Goal: Information Seeking & Learning: Learn about a topic

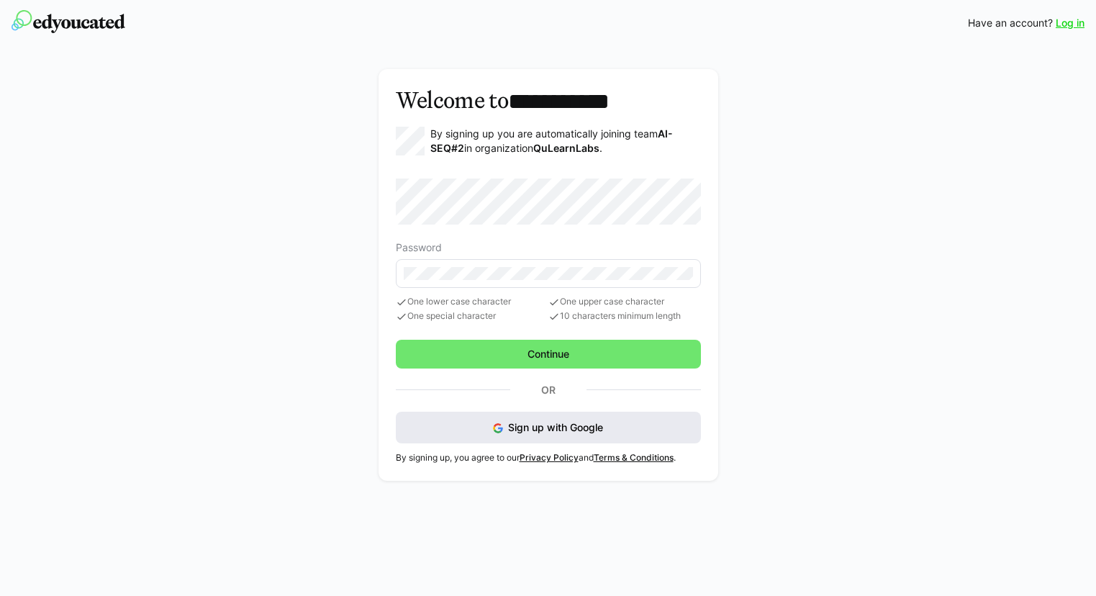
click at [623, 423] on button "Sign up with Google" at bounding box center [548, 428] width 305 height 32
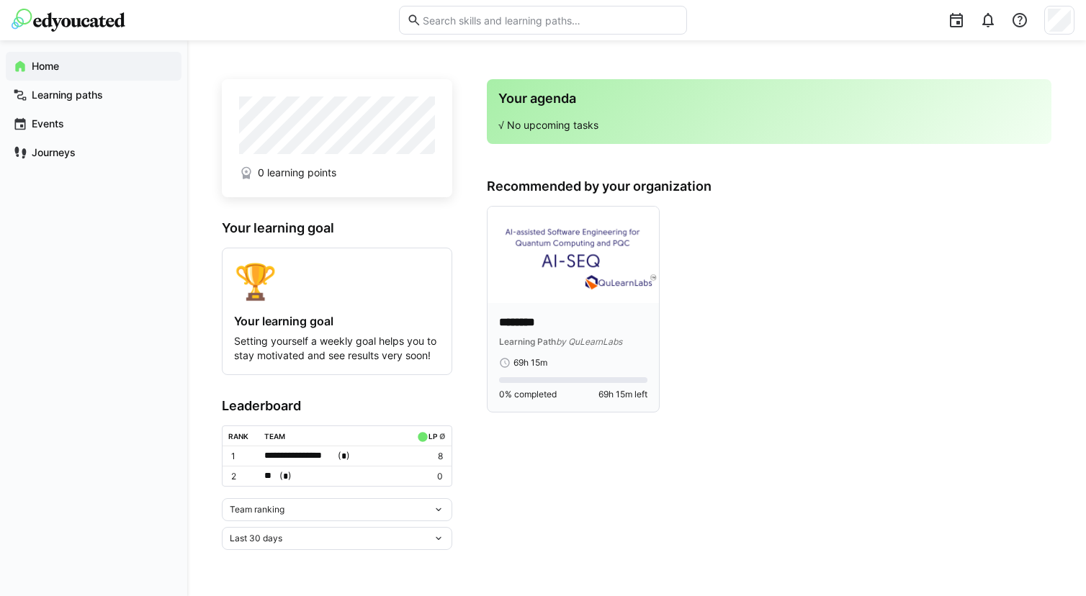
click at [580, 316] on p "********" at bounding box center [573, 323] width 148 height 17
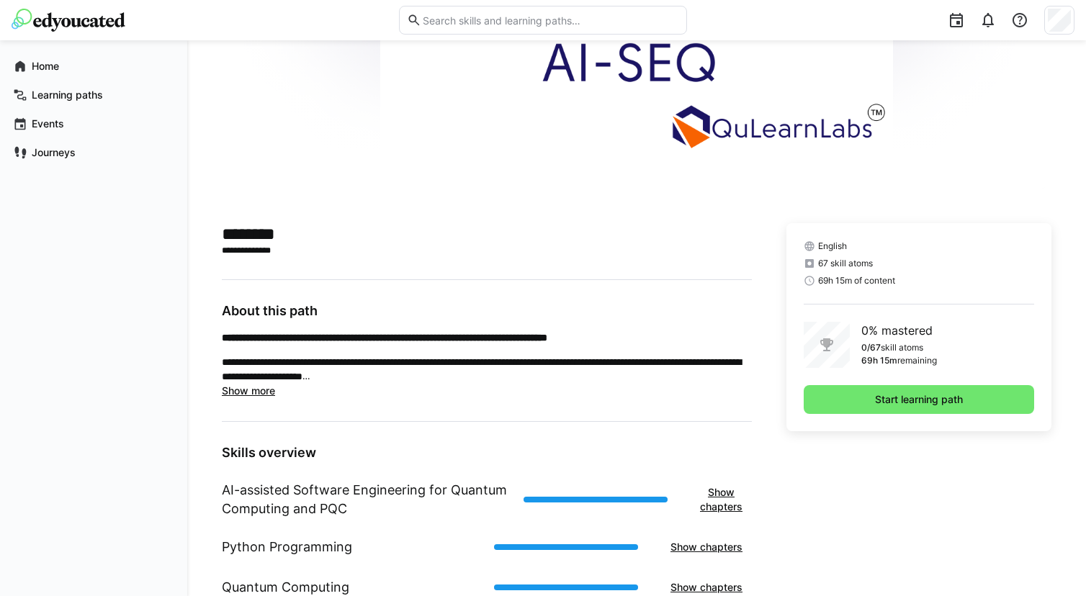
scroll to position [184, 0]
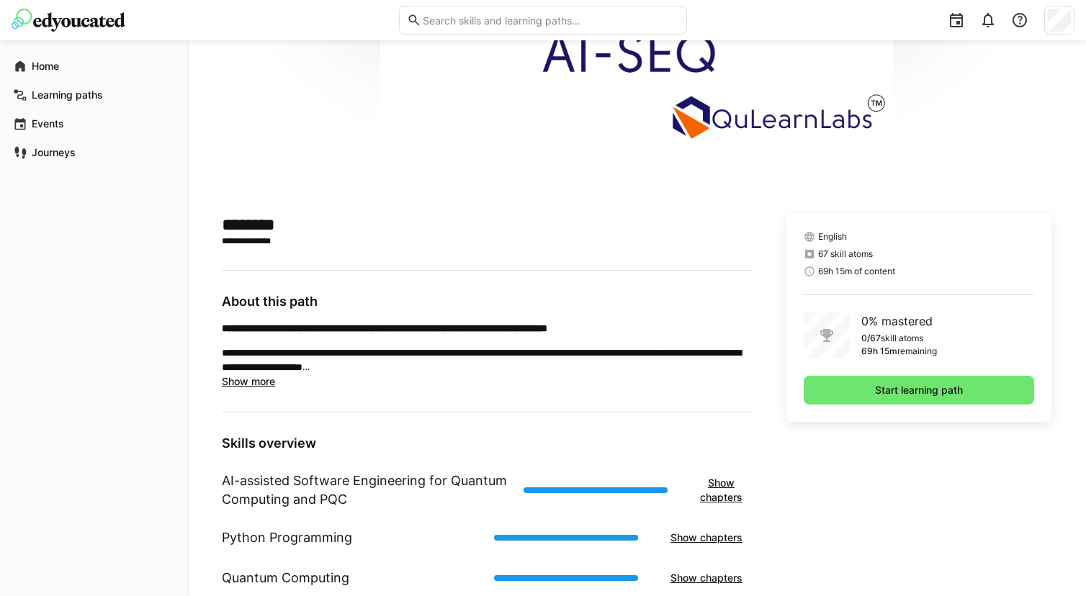
click at [250, 379] on span "Show more" at bounding box center [248, 381] width 53 height 12
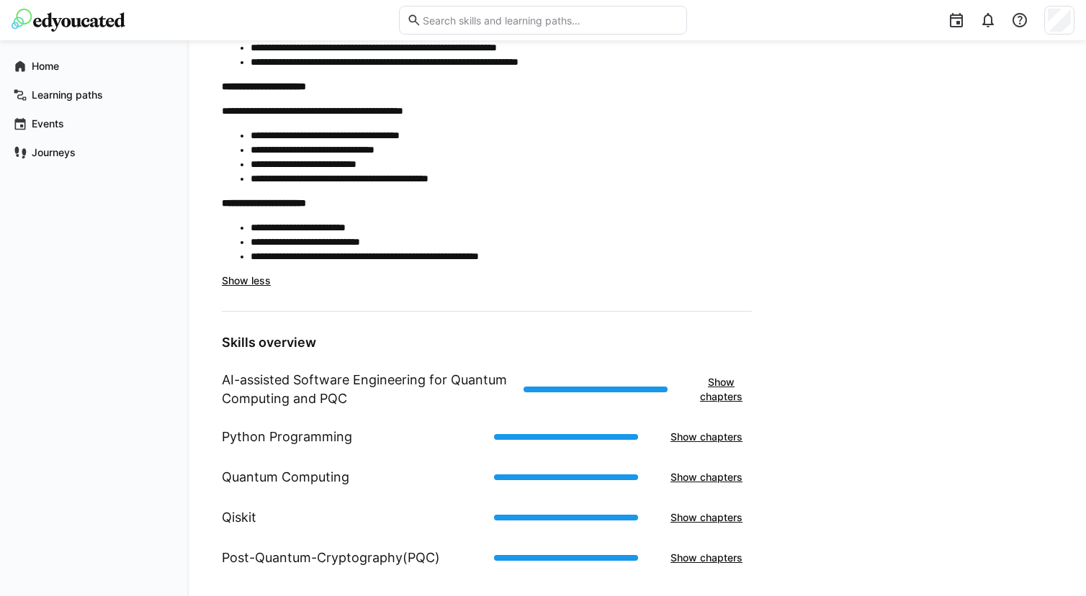
scroll to position [801, 0]
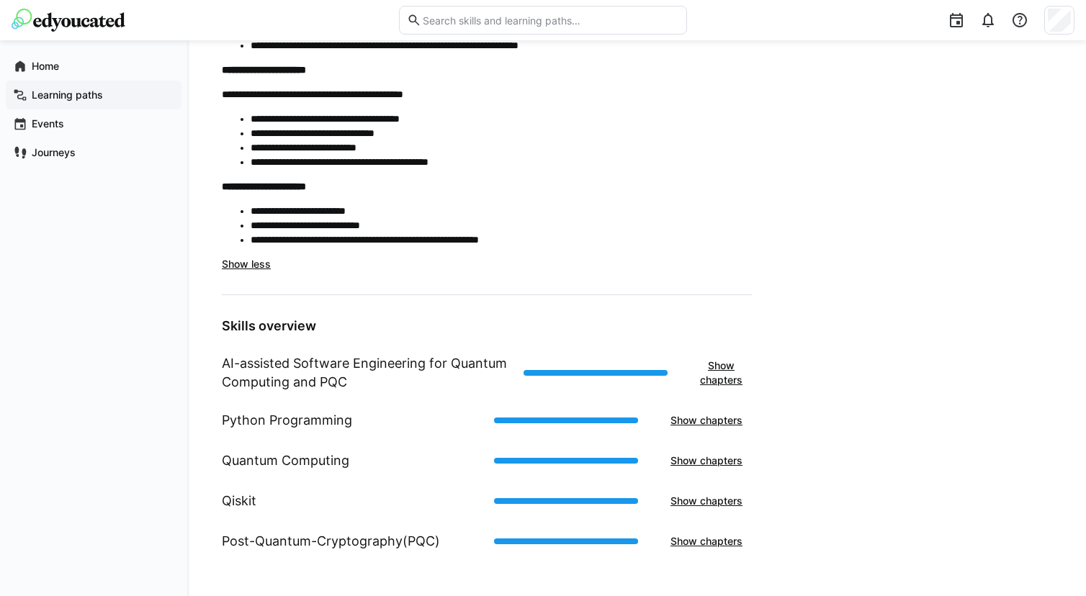
click at [128, 89] on span "Learning paths" at bounding box center [102, 95] width 145 height 14
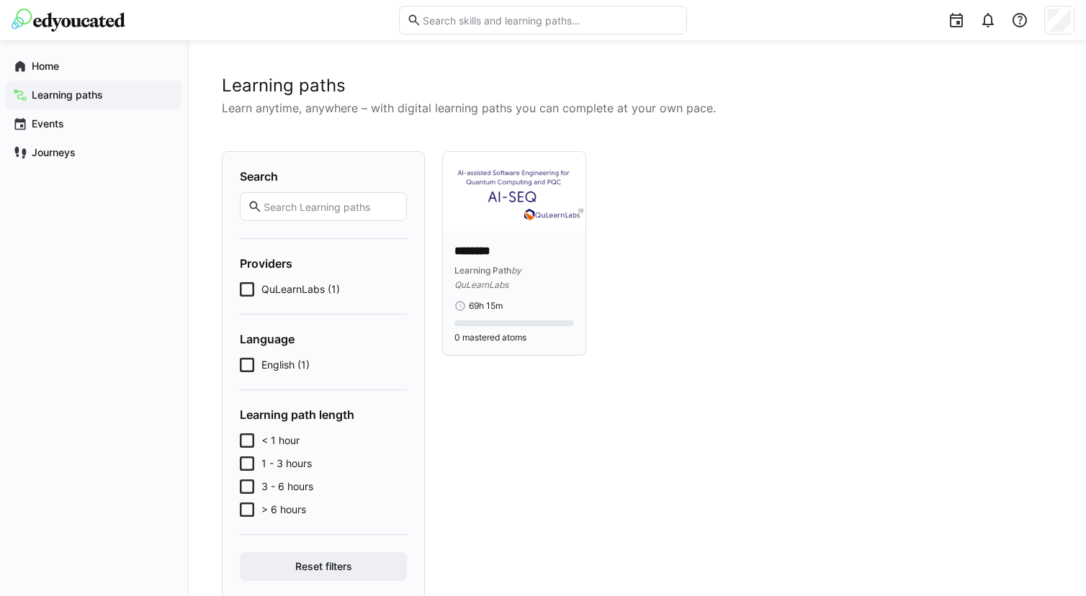
click at [560, 272] on div "Learning Path by QuLearnLabs" at bounding box center [514, 277] width 120 height 29
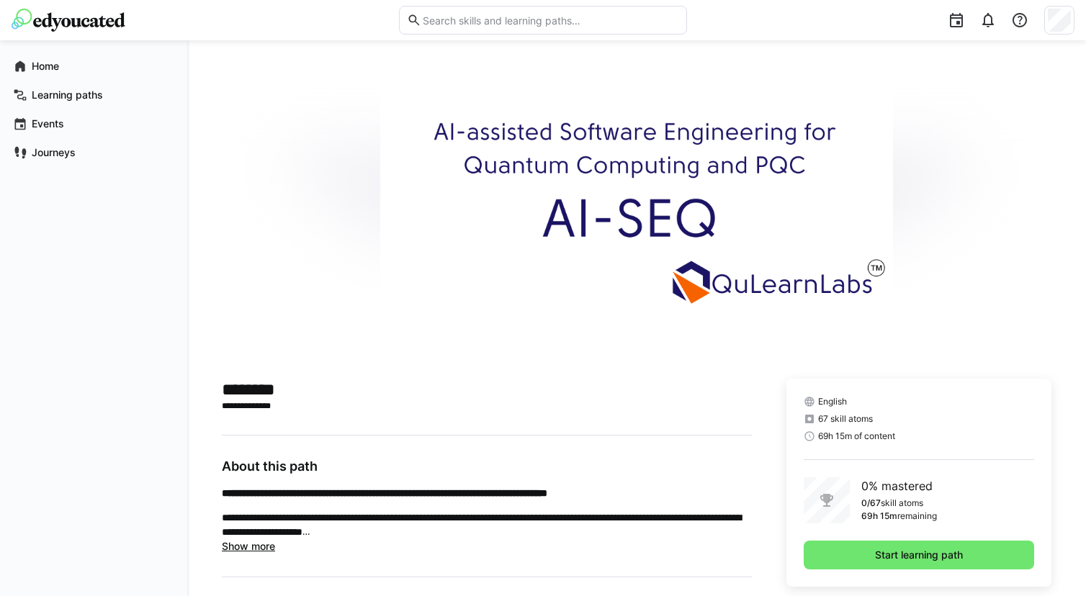
scroll to position [258, 0]
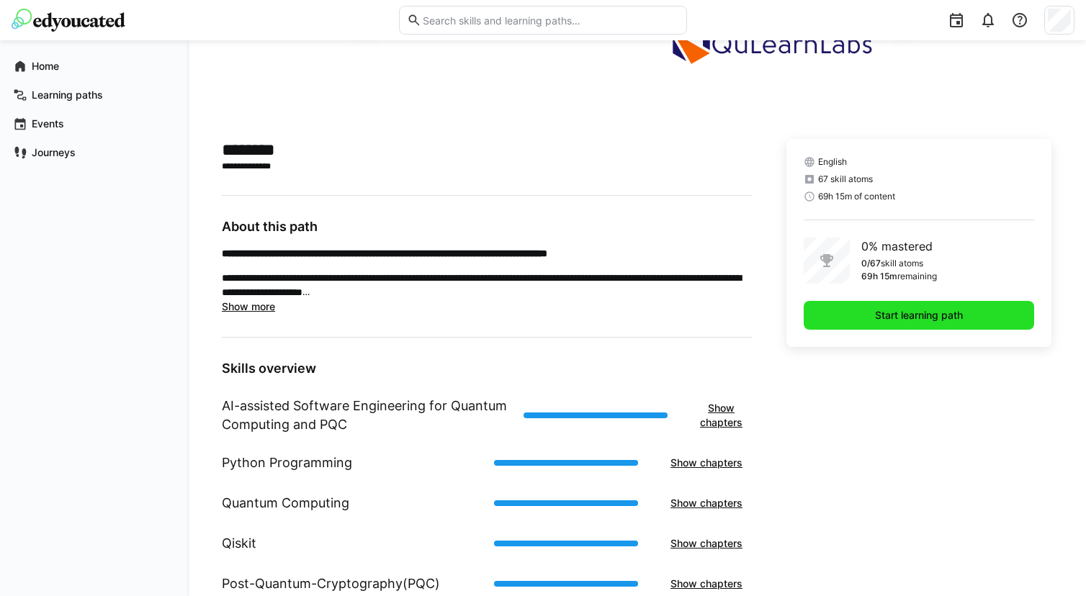
click at [882, 305] on span "Start learning path" at bounding box center [918, 315] width 230 height 29
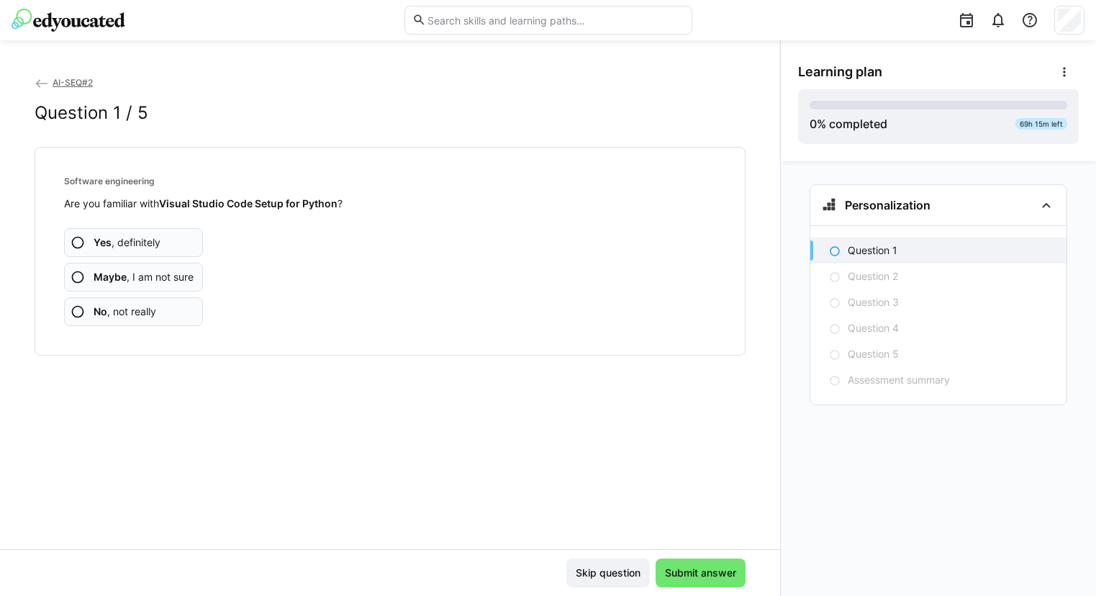
click at [172, 321] on app-assessment-question-radio "No , not really" at bounding box center [133, 311] width 139 height 29
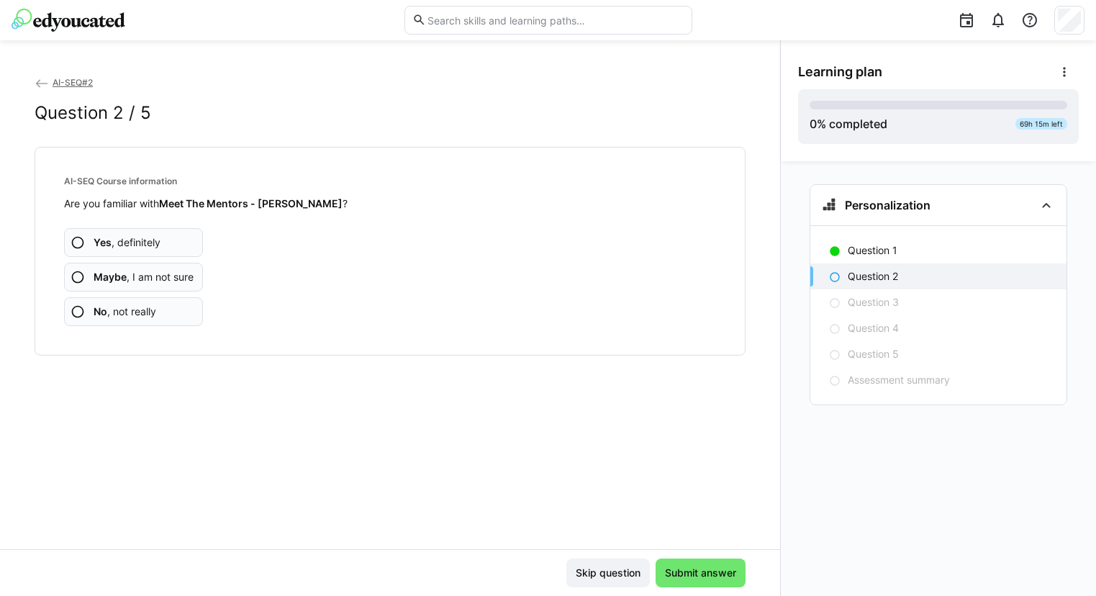
click at [172, 243] on app-assessment-question-radio "Yes , definitely" at bounding box center [133, 242] width 139 height 29
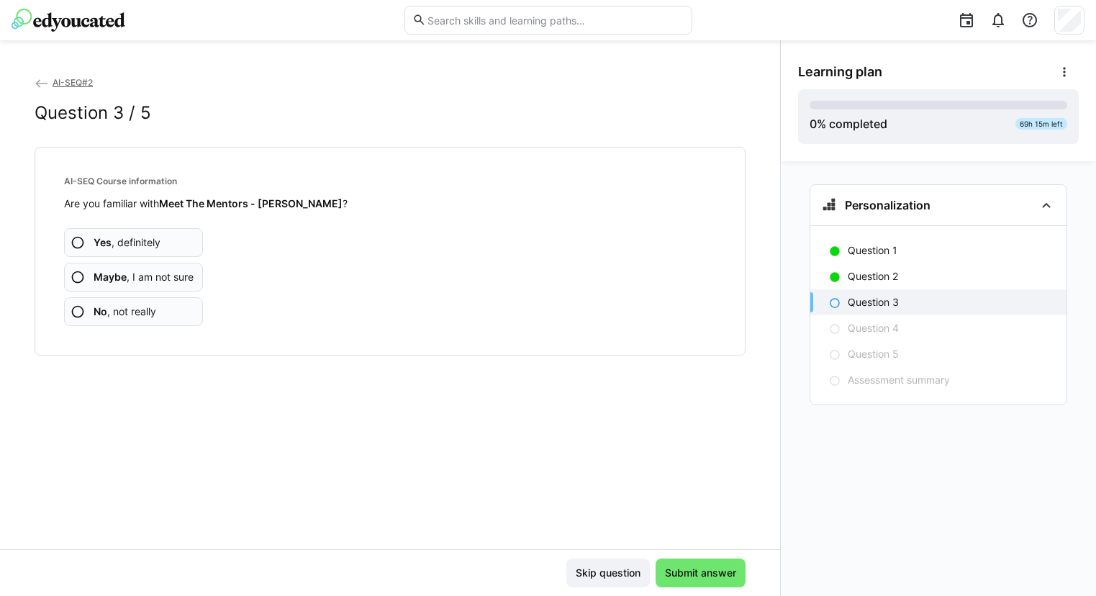
click at [172, 243] on app-assessment-question-radio "Yes , definitely" at bounding box center [133, 242] width 139 height 29
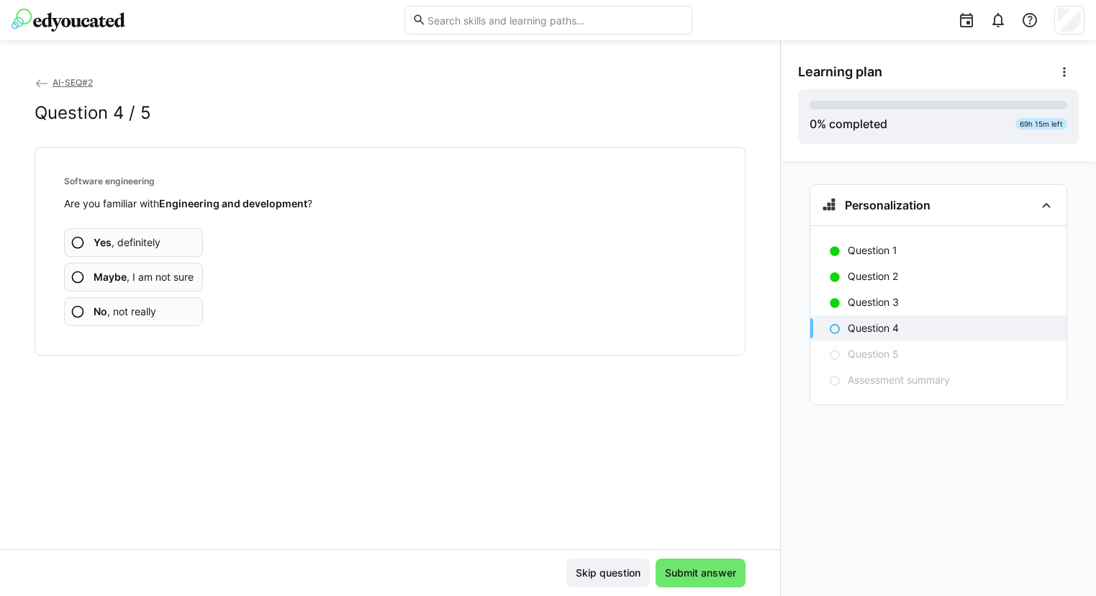
click at [175, 281] on span "Maybe , I am not sure" at bounding box center [144, 277] width 100 height 14
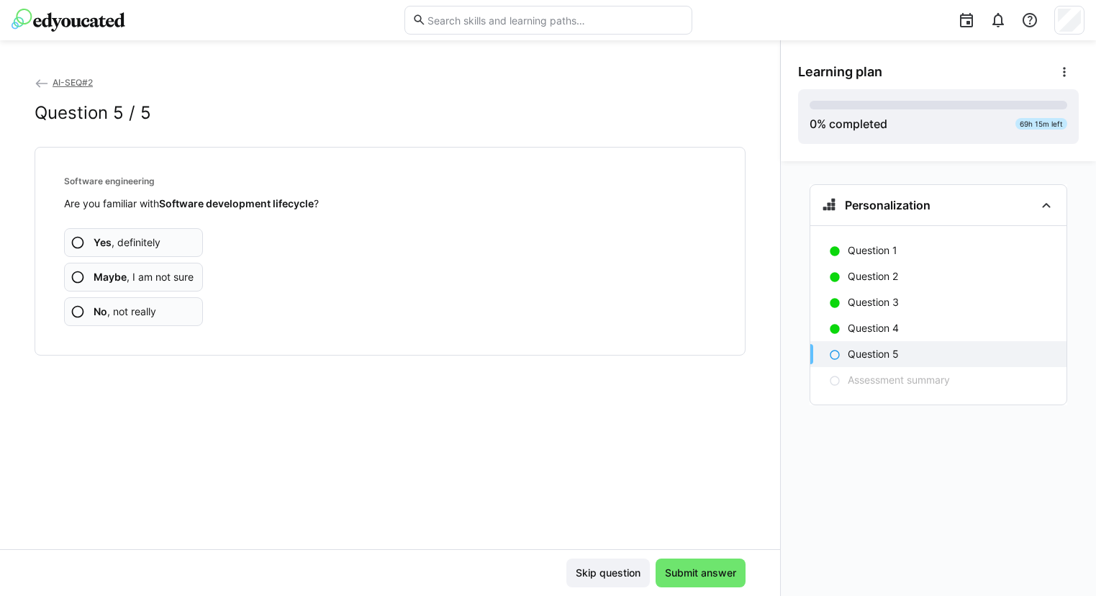
click at [175, 281] on span "Maybe , I am not sure" at bounding box center [144, 277] width 100 height 14
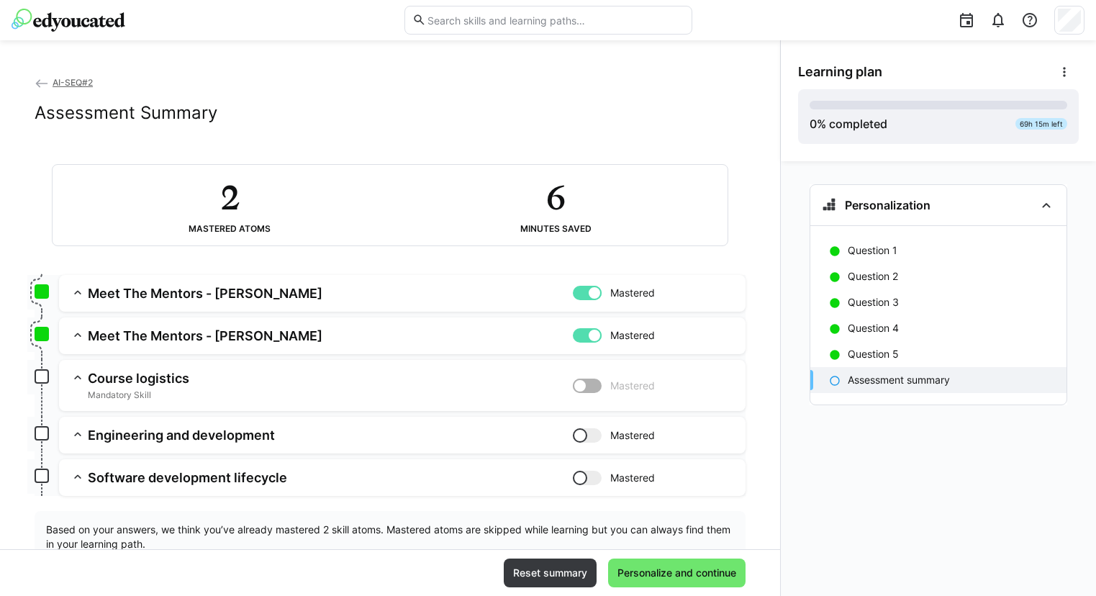
click at [227, 301] on h3 "Meet The Mentors - Ravi" at bounding box center [330, 293] width 485 height 17
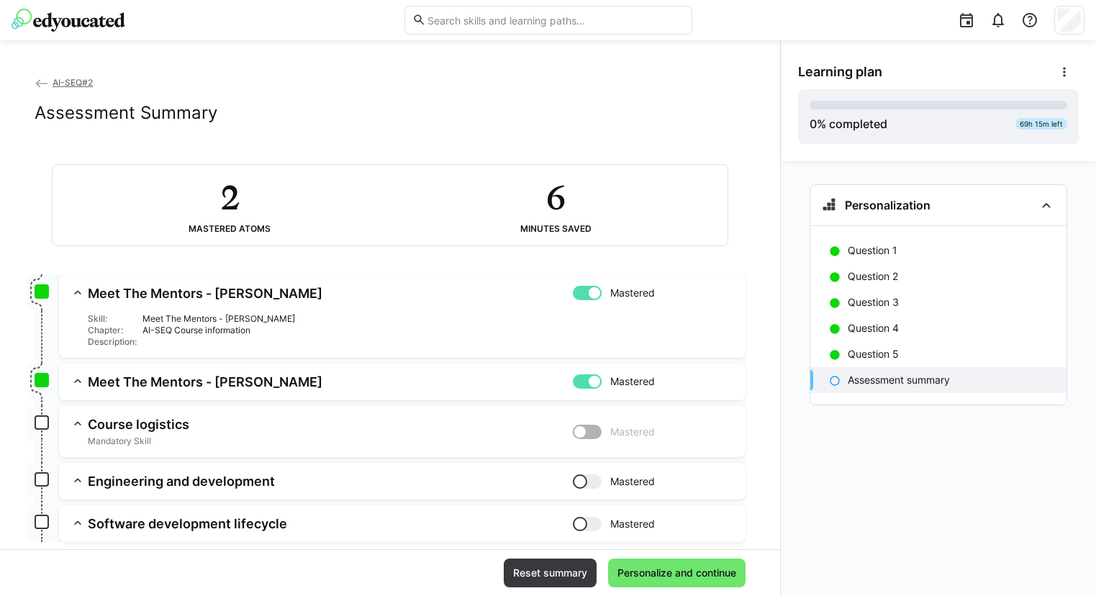
click at [245, 428] on h3 "Course logistics" at bounding box center [330, 424] width 485 height 17
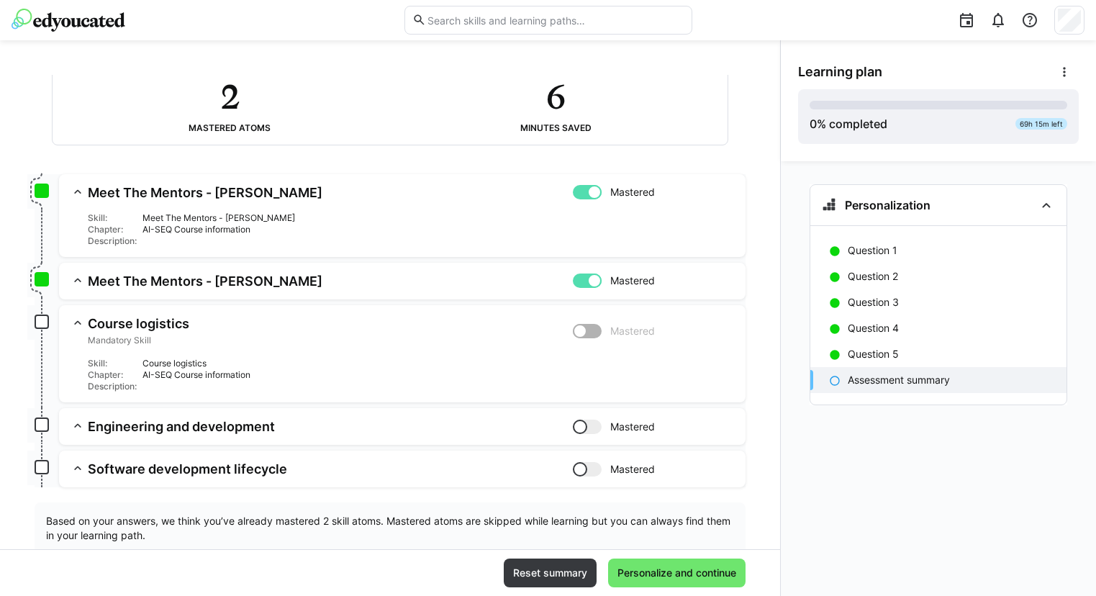
scroll to position [110, 0]
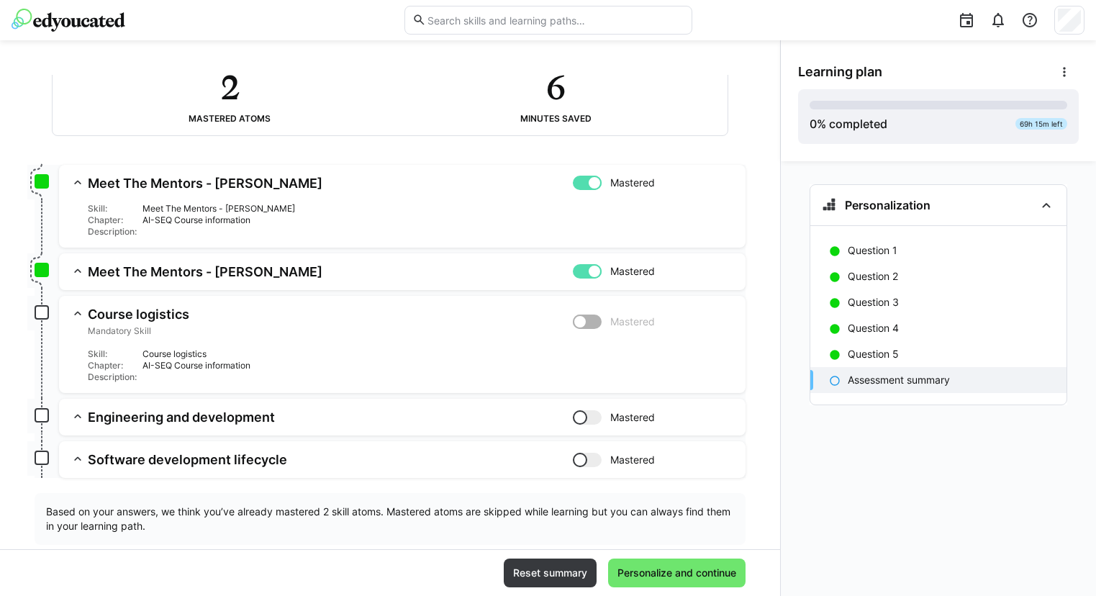
click at [587, 269] on div at bounding box center [594, 271] width 14 height 14
click at [587, 177] on div at bounding box center [594, 183] width 14 height 14
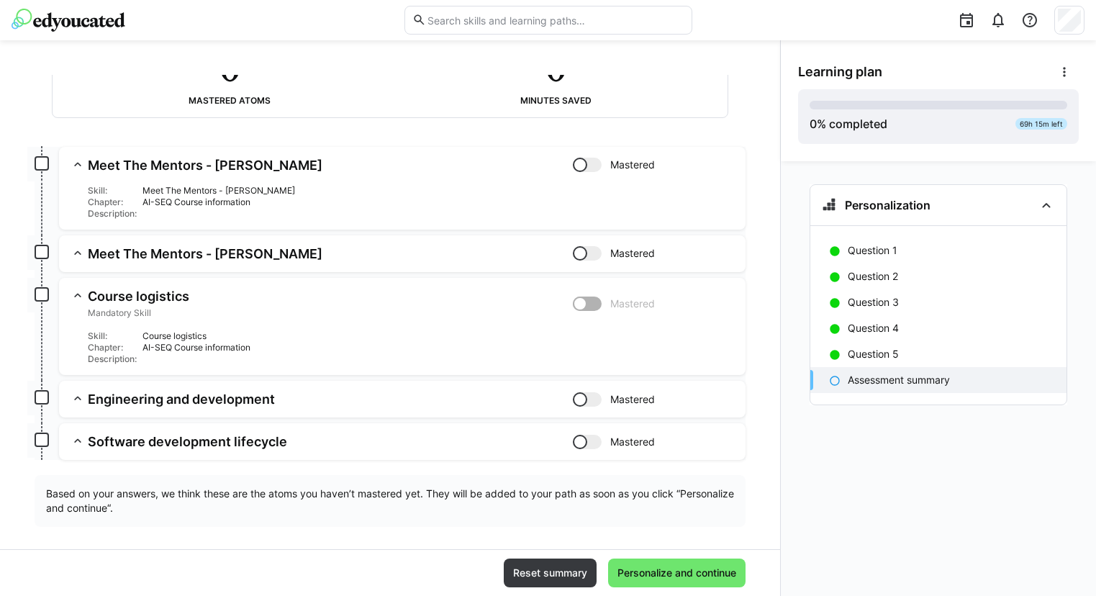
scroll to position [140, 0]
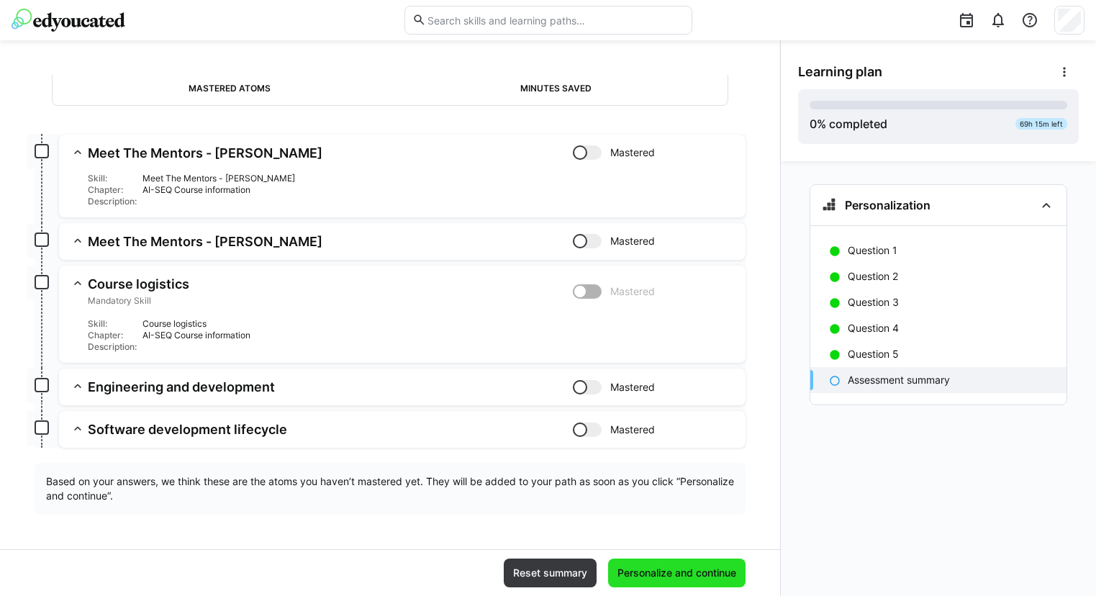
click at [709, 576] on span "Personalize and continue" at bounding box center [676, 573] width 123 height 14
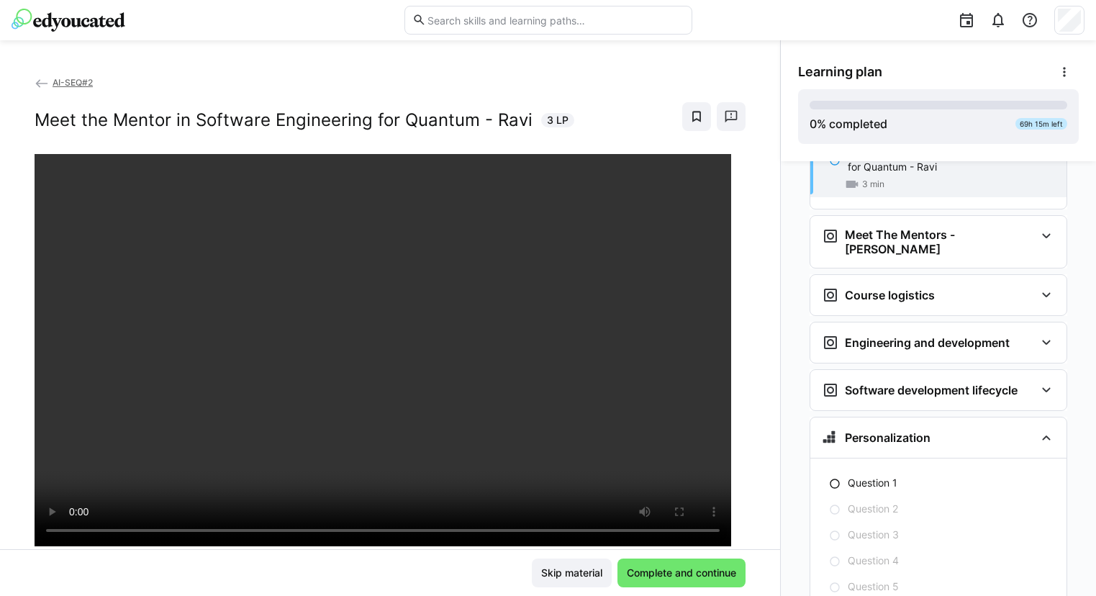
scroll to position [102, 0]
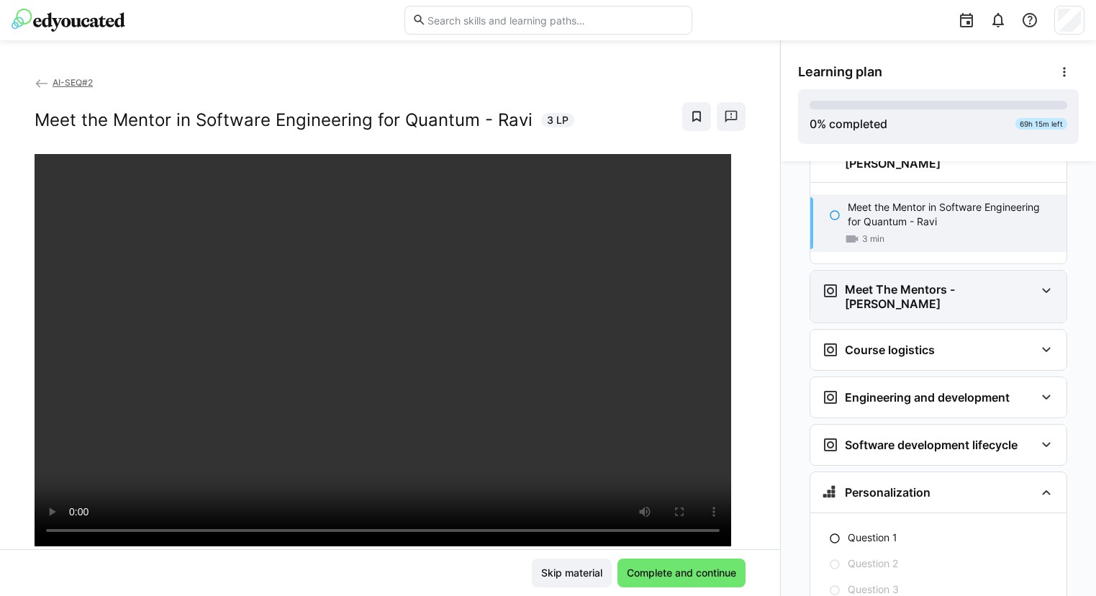
click at [912, 282] on h3 "Meet The Mentors - Pascal" at bounding box center [940, 296] width 190 height 29
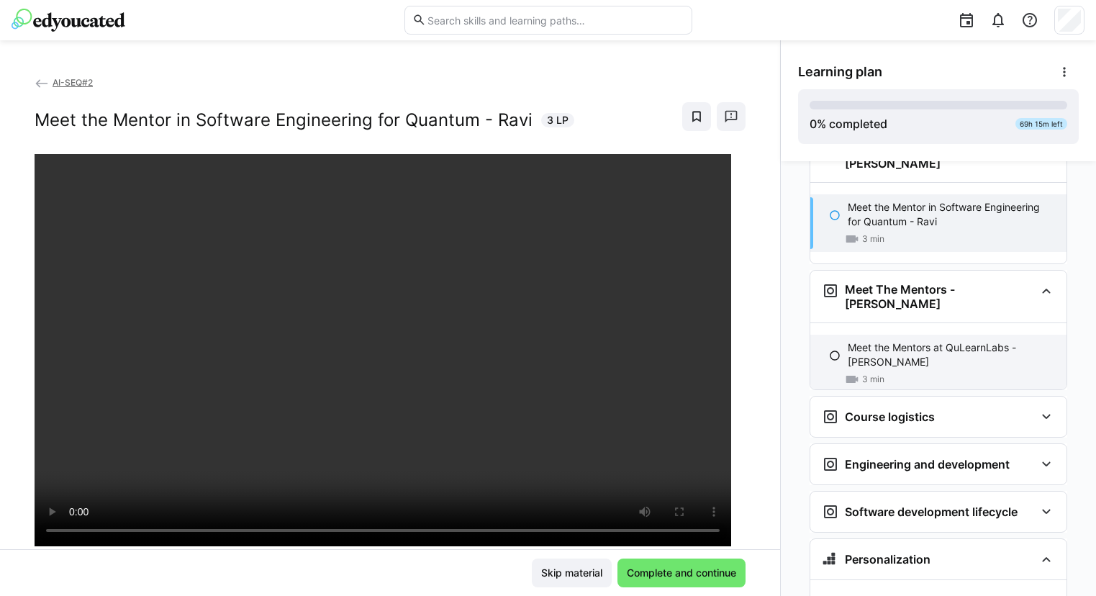
click at [921, 341] on p "Meet the Mentors at QuLearnLabs - Pascal" at bounding box center [951, 355] width 207 height 29
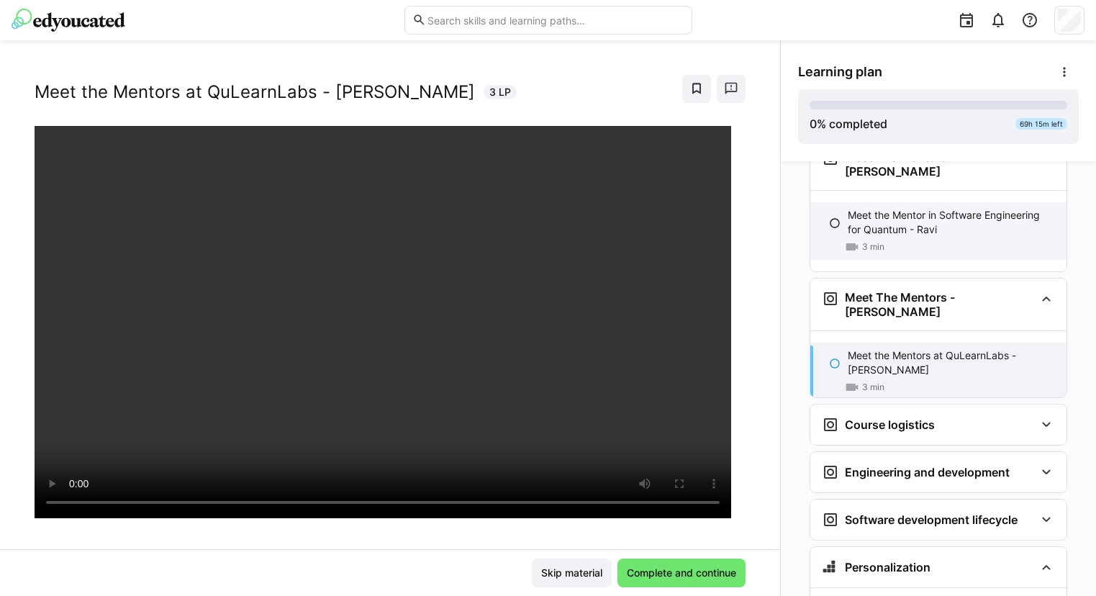
scroll to position [40, 0]
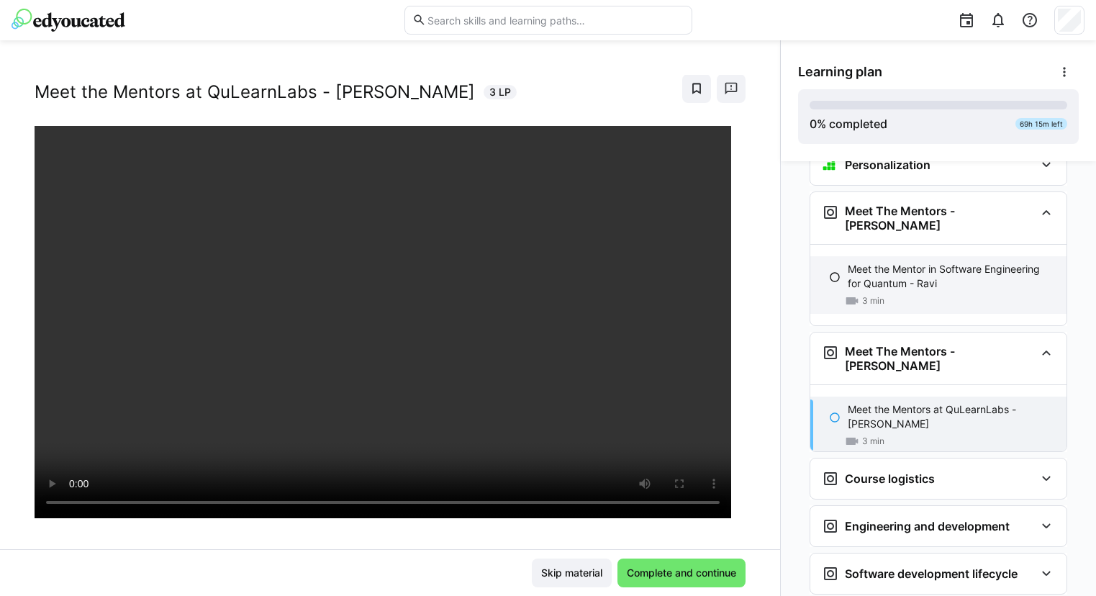
click at [829, 271] on eds-icon at bounding box center [835, 277] width 12 height 12
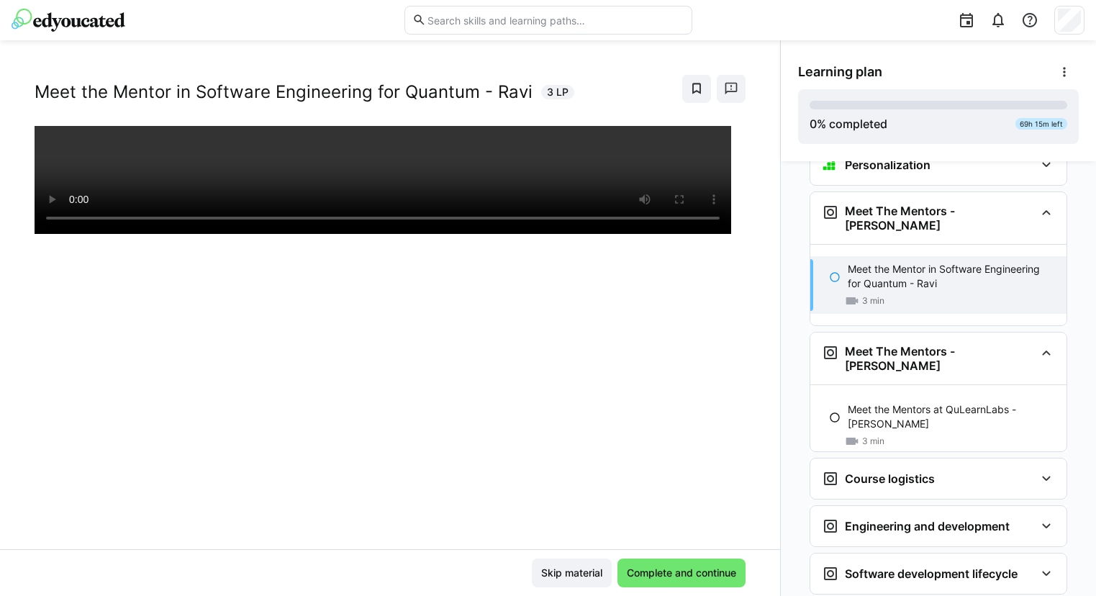
scroll to position [71, 0]
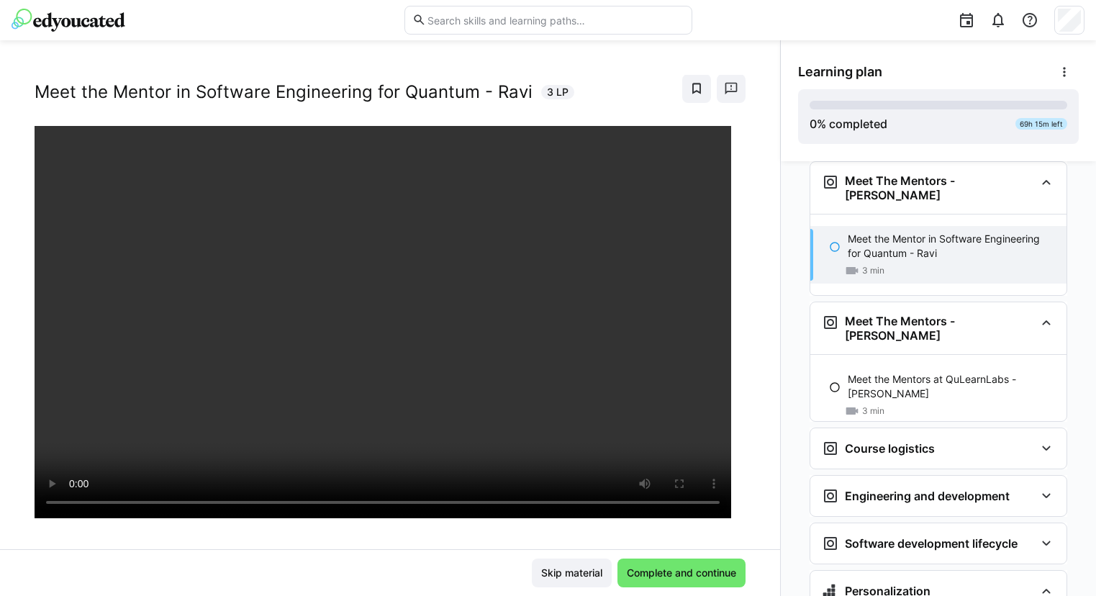
click at [829, 241] on eds-icon at bounding box center [835, 247] width 12 height 12
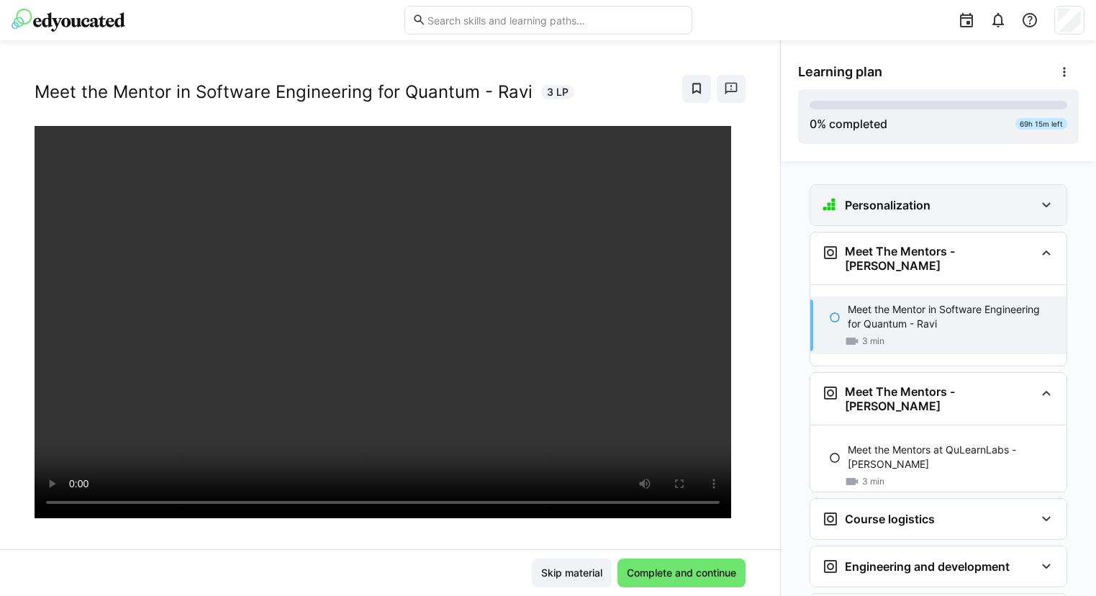
click at [1014, 207] on div "Personalization" at bounding box center [928, 205] width 213 height 17
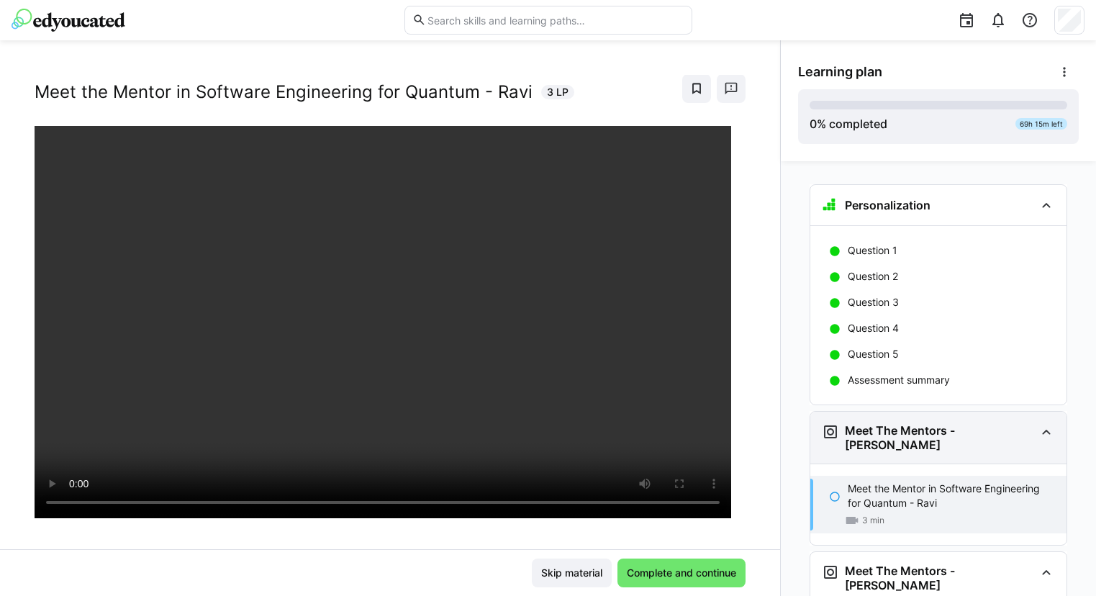
click at [1036, 441] on div "Meet The Mentors - Ravi" at bounding box center [939, 438] width 256 height 52
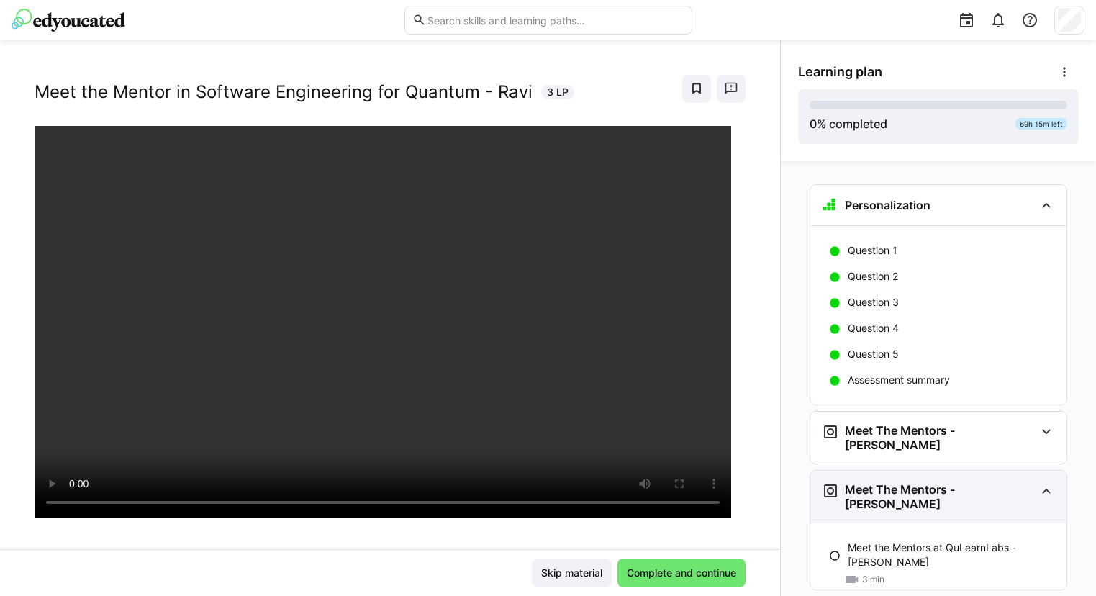
click at [1038, 482] on eds-icon at bounding box center [1046, 490] width 17 height 17
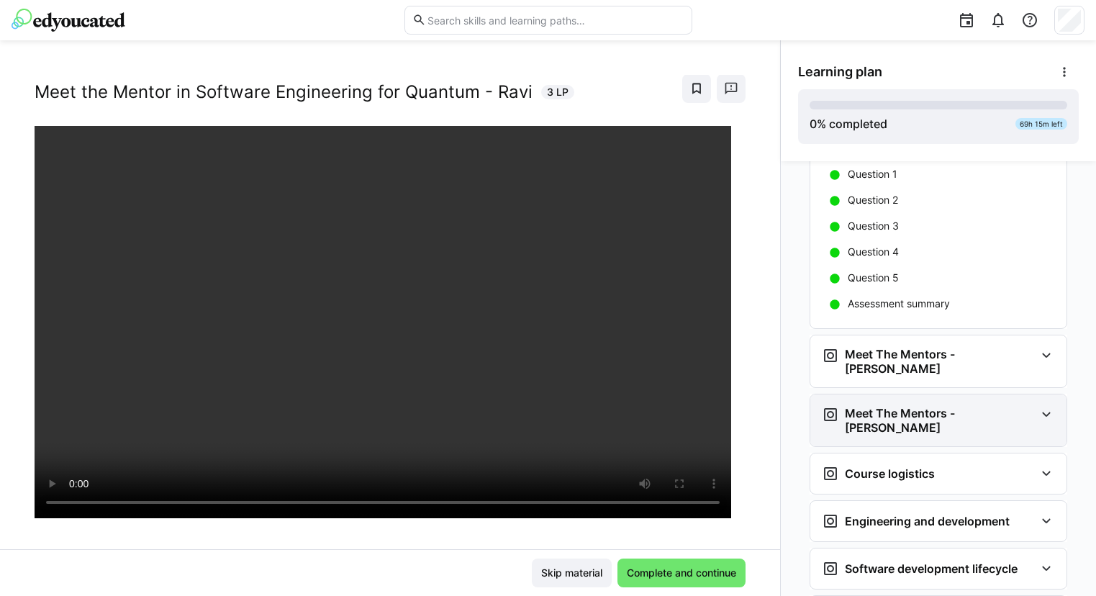
scroll to position [86, 0]
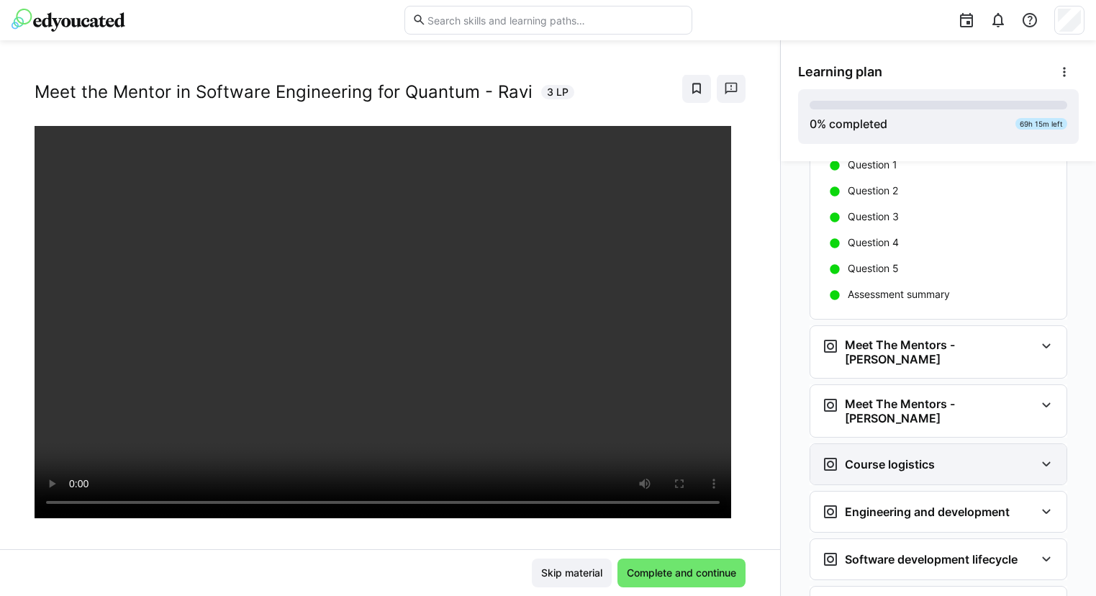
click at [1038, 456] on eds-icon at bounding box center [1046, 464] width 17 height 17
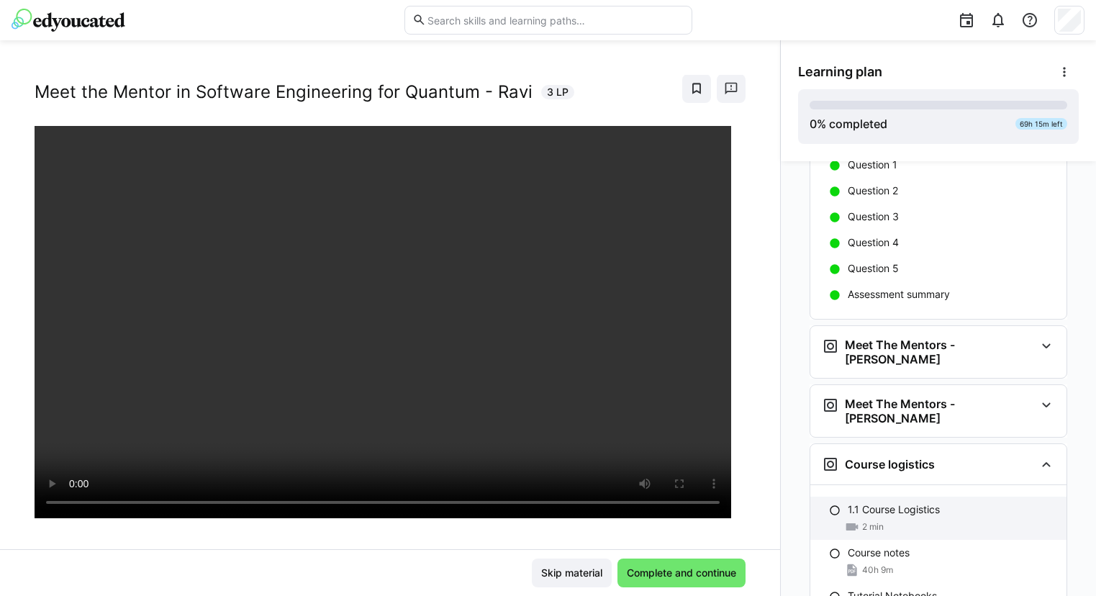
scroll to position [264, 0]
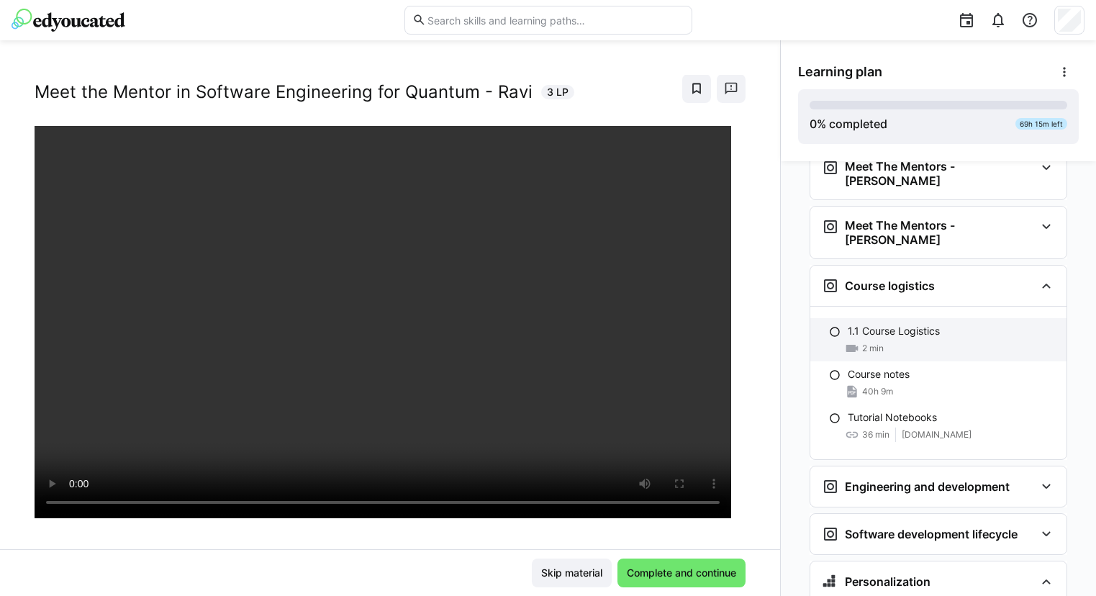
click at [900, 324] on p "1.1 Course Logistics" at bounding box center [894, 331] width 92 height 14
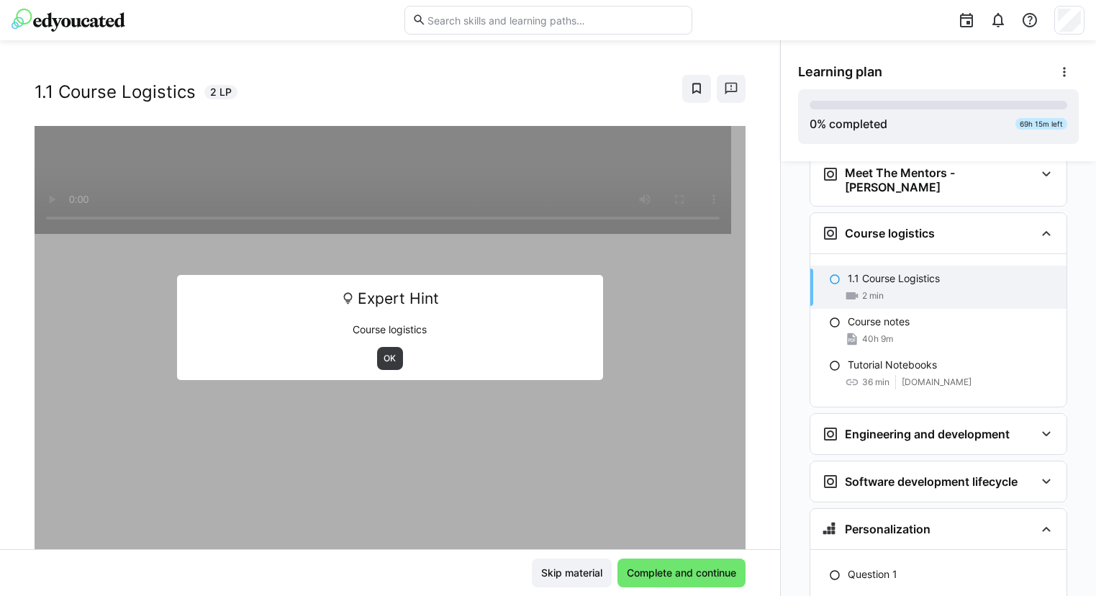
scroll to position [345, 0]
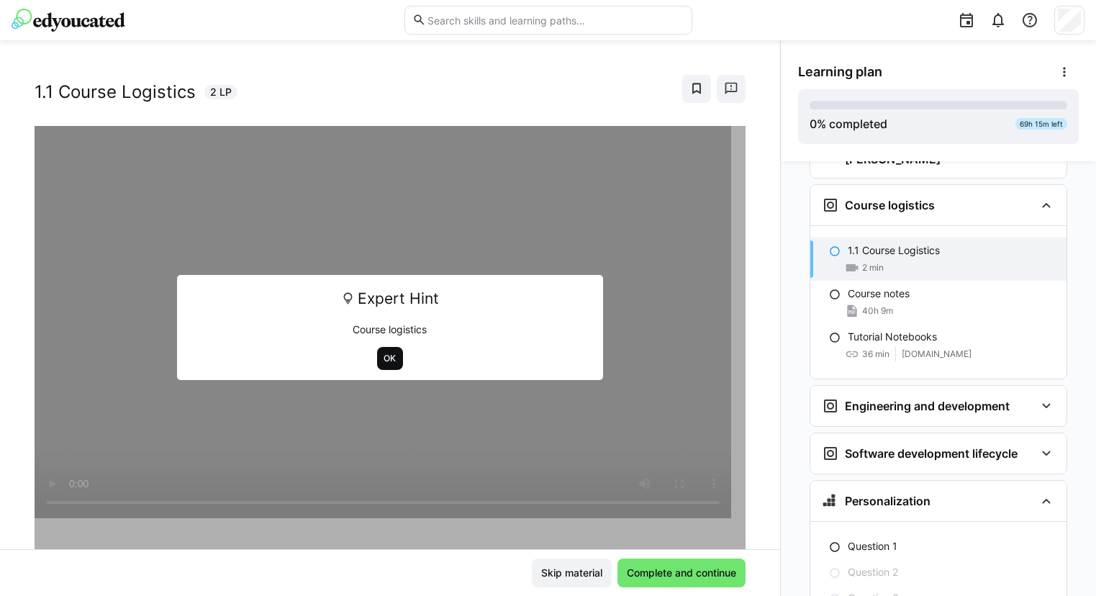
click at [383, 362] on span "OK" at bounding box center [390, 359] width 15 height 12
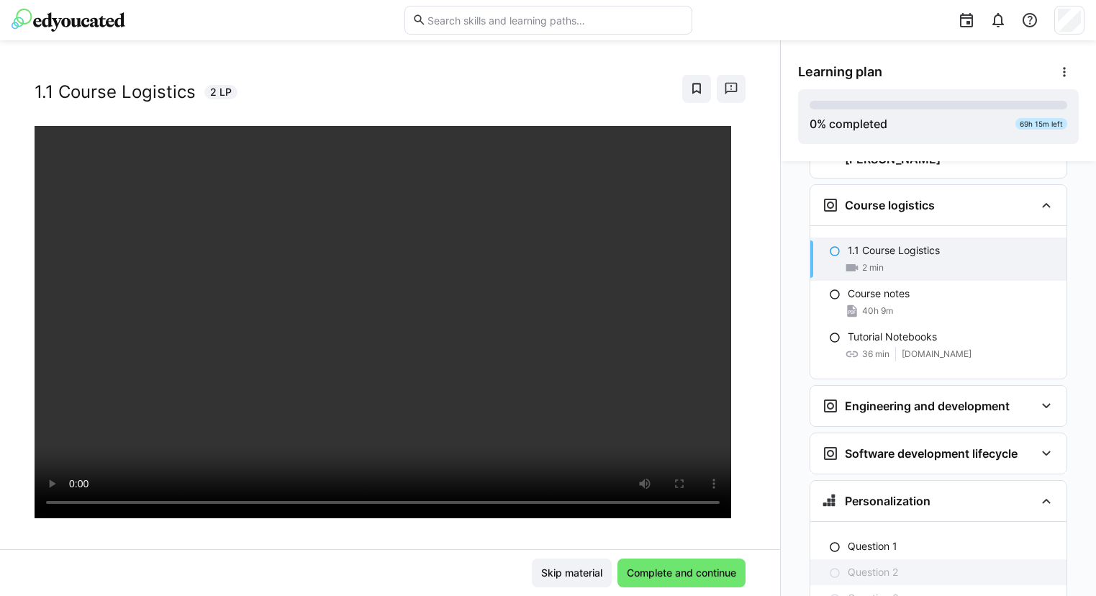
scroll to position [472, 0]
